Goal: Find specific page/section: Find specific page/section

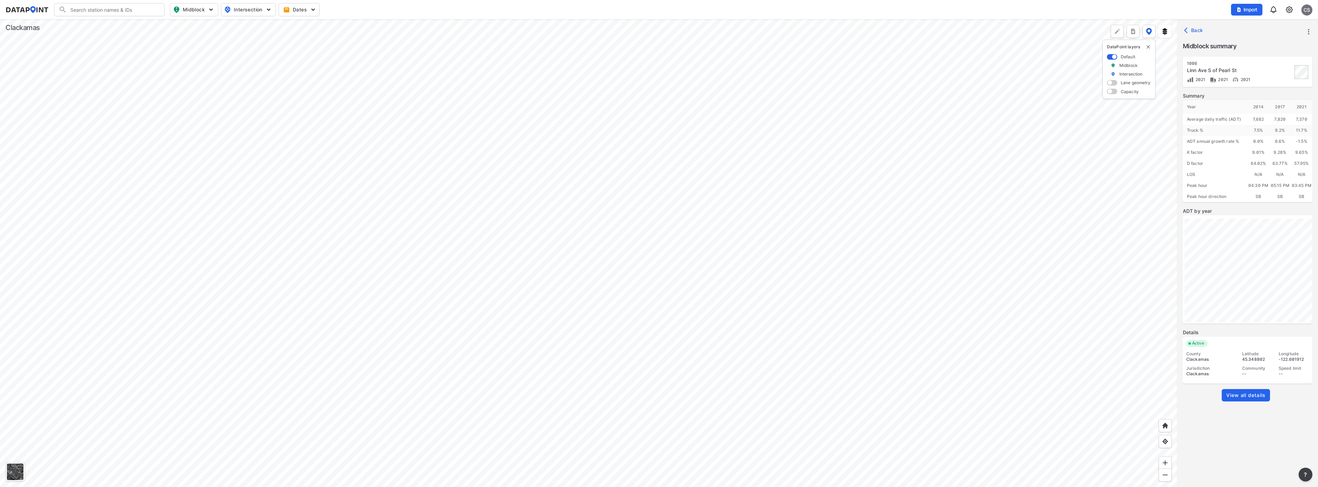
click at [373, 188] on div at bounding box center [588, 253] width 1177 height 468
click at [355, 217] on div at bounding box center [588, 253] width 1177 height 468
click at [643, 261] on div at bounding box center [588, 253] width 1177 height 468
click at [565, 223] on div at bounding box center [588, 253] width 1177 height 468
click at [1249, 400] on link "View all details" at bounding box center [1246, 395] width 48 height 12
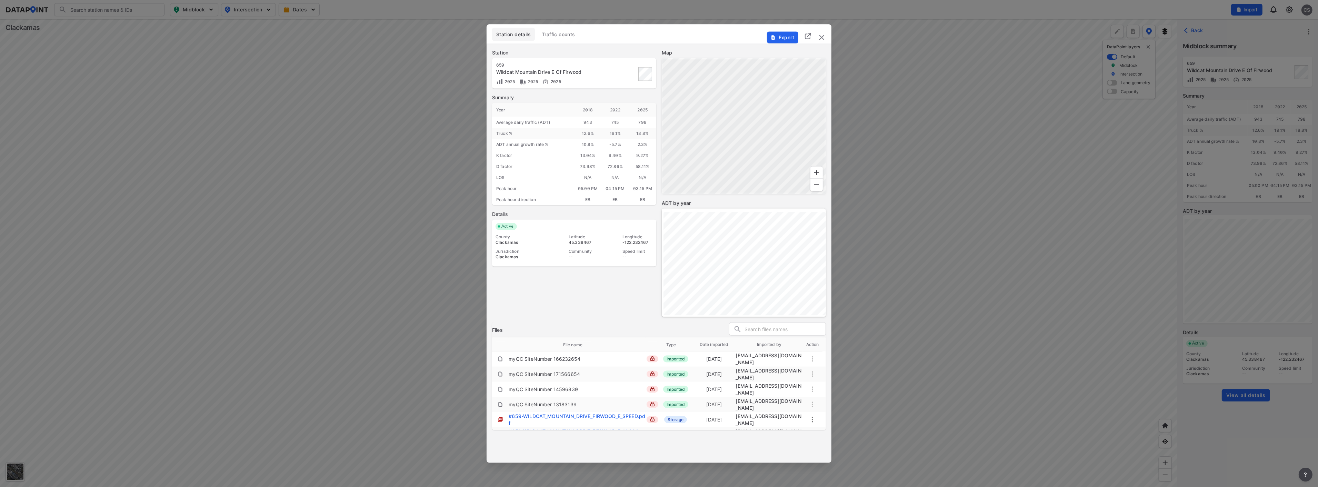
click at [561, 30] on button "Traffic counts" at bounding box center [559, 34] width 42 height 13
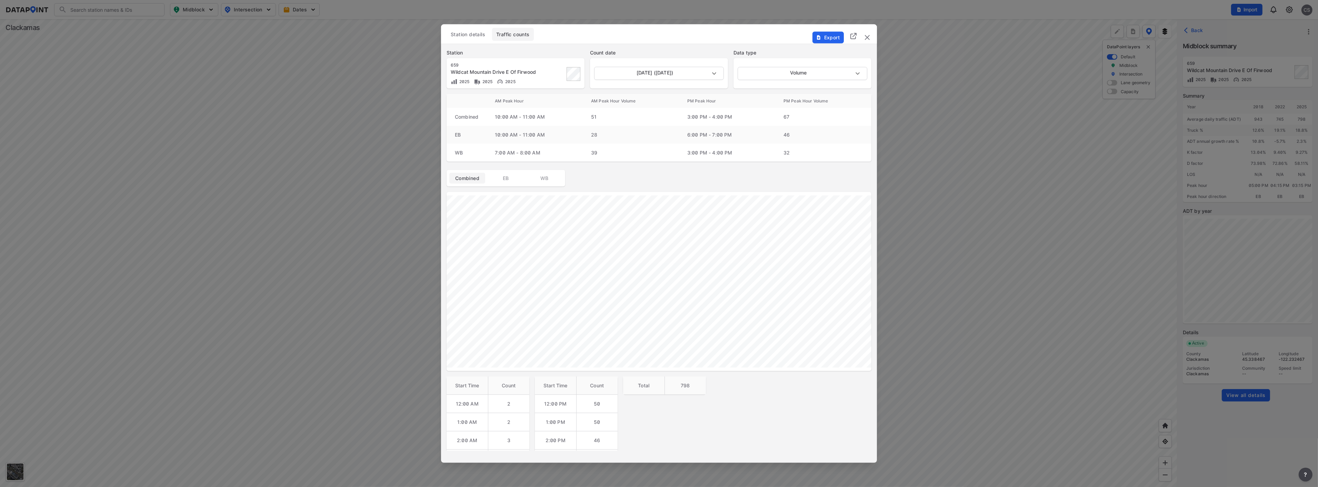
click at [868, 39] on img "delete" at bounding box center [867, 37] width 8 height 8
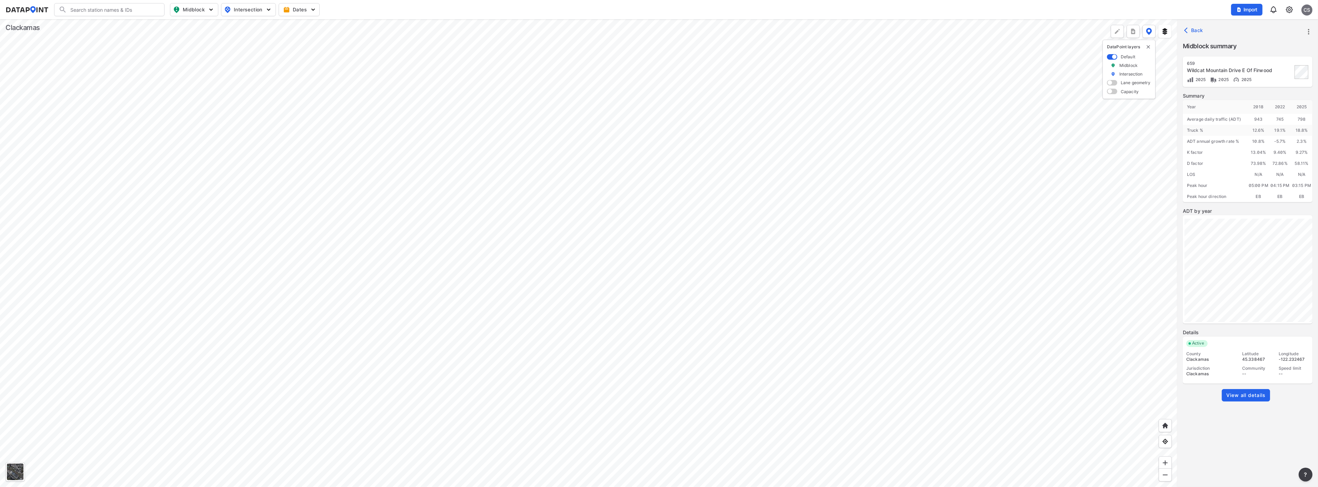
click at [667, 289] on div at bounding box center [588, 253] width 1177 height 468
click at [666, 263] on div at bounding box center [588, 253] width 1177 height 468
click at [759, 315] on div at bounding box center [588, 253] width 1177 height 468
click at [777, 180] on div at bounding box center [588, 253] width 1177 height 468
click at [623, 203] on div at bounding box center [588, 253] width 1177 height 468
